Goal: Task Accomplishment & Management: Complete application form

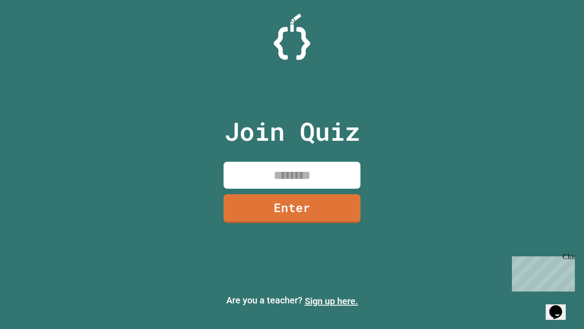
click at [331, 301] on link "Sign up here." at bounding box center [331, 300] width 53 height 11
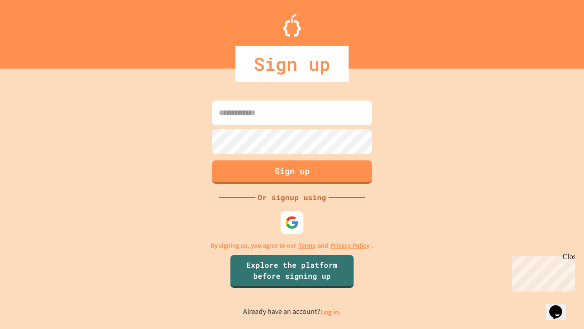
click at [331, 311] on link "Log in." at bounding box center [330, 312] width 21 height 10
